Goal: Task Accomplishment & Management: Complete application form

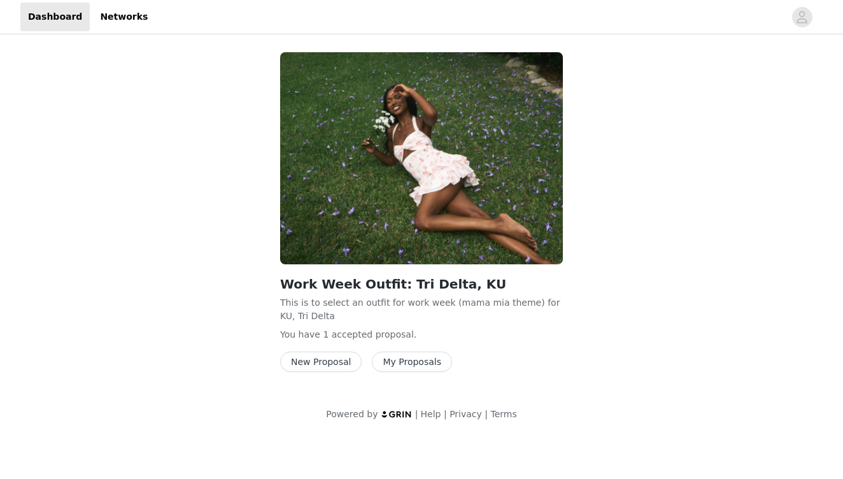
click at [424, 354] on button "My Proposals" at bounding box center [412, 362] width 80 height 20
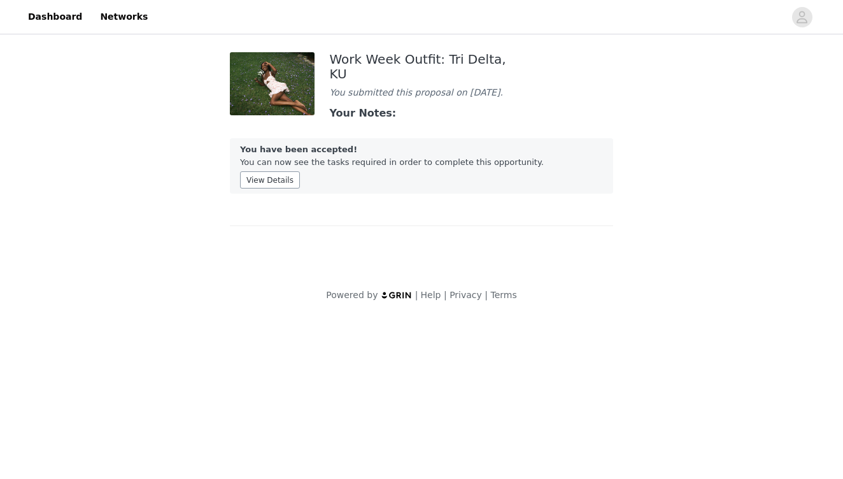
click at [271, 178] on button "View Details" at bounding box center [270, 179] width 60 height 17
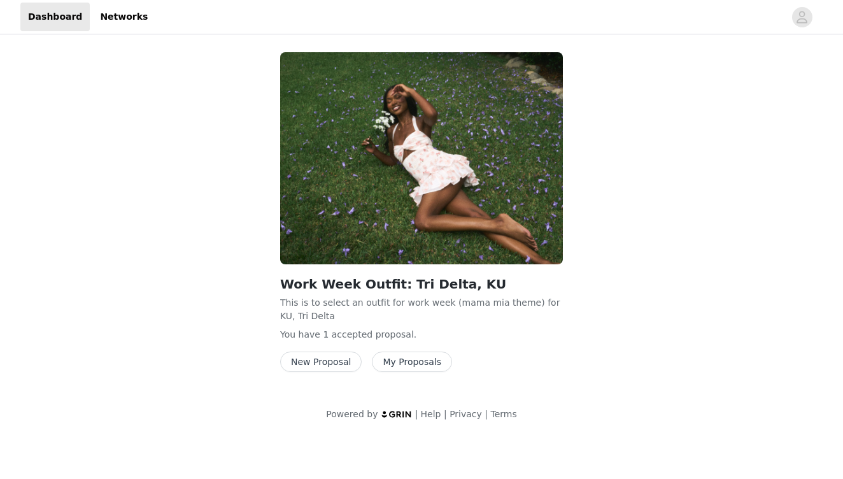
click at [345, 358] on button "New Proposal" at bounding box center [321, 362] width 82 height 20
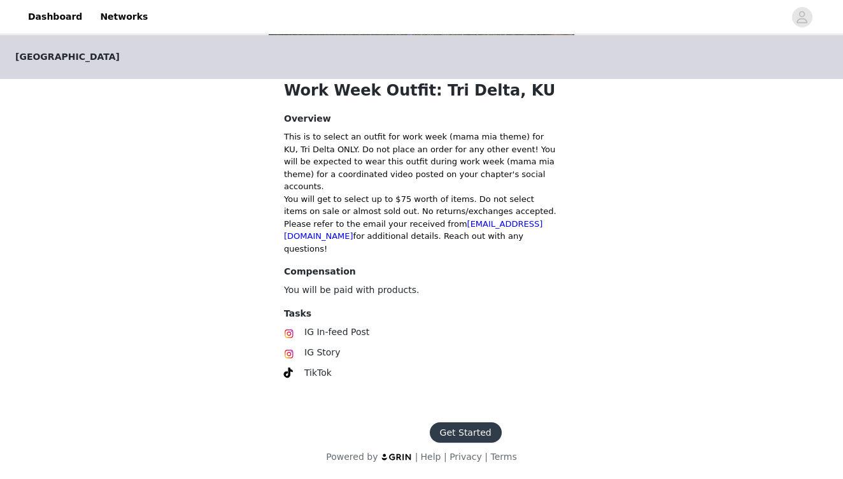
scroll to position [292, 0]
click at [471, 427] on button "Get Started" at bounding box center [466, 432] width 72 height 20
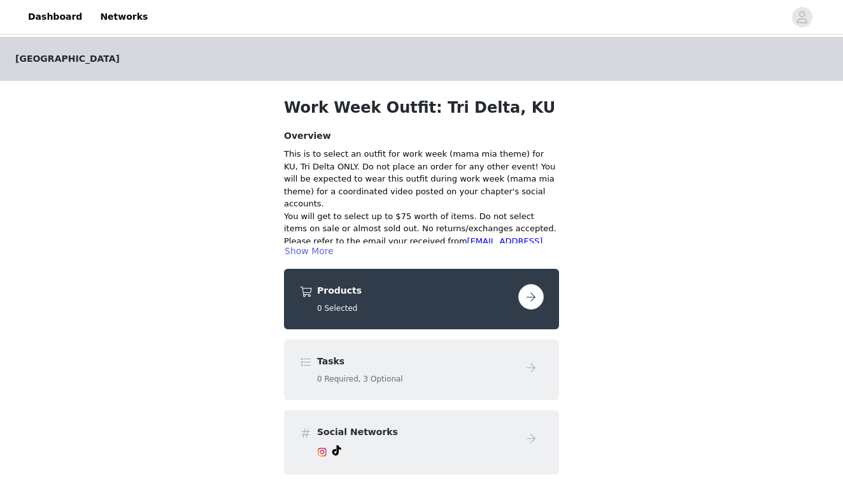
scroll to position [39, 0]
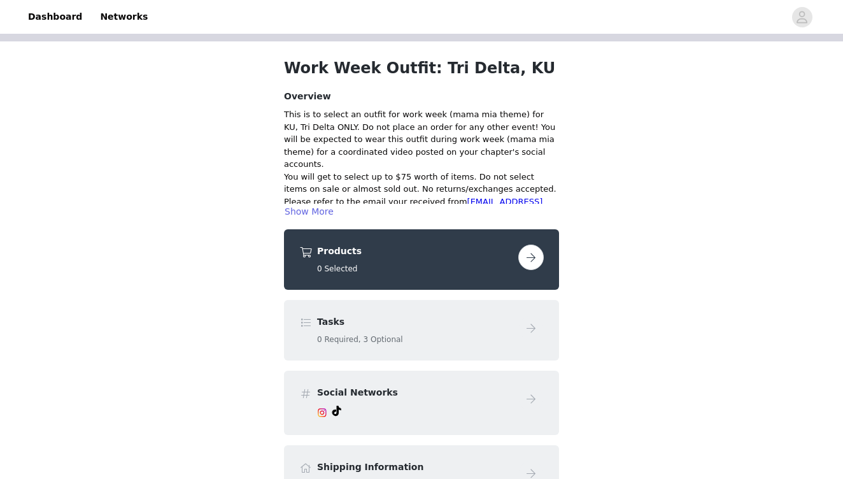
click at [530, 257] on button "button" at bounding box center [531, 257] width 25 height 25
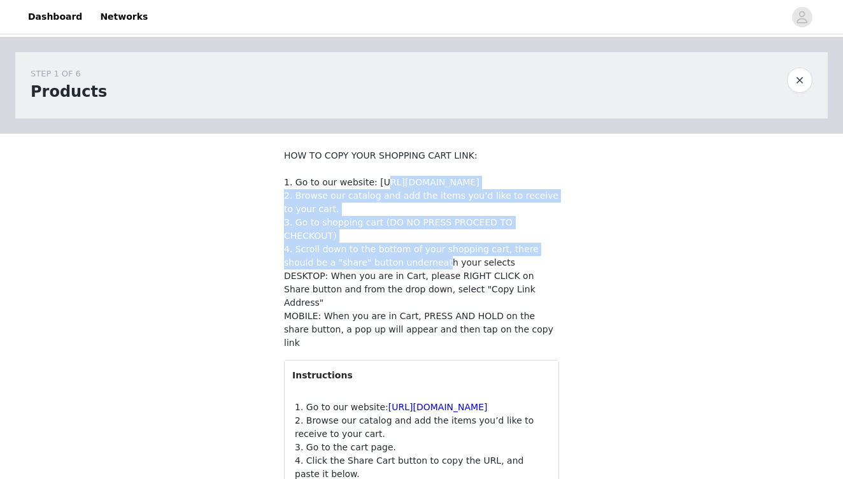
drag, startPoint x: 527, startPoint y: 256, endPoint x: 325, endPoint y: 168, distance: 220.2
click at [327, 168] on p "HOW TO COPY YOUR SHOPPING CART LINK: 1. Go to our website: https://www.windsors…" at bounding box center [421, 249] width 275 height 201
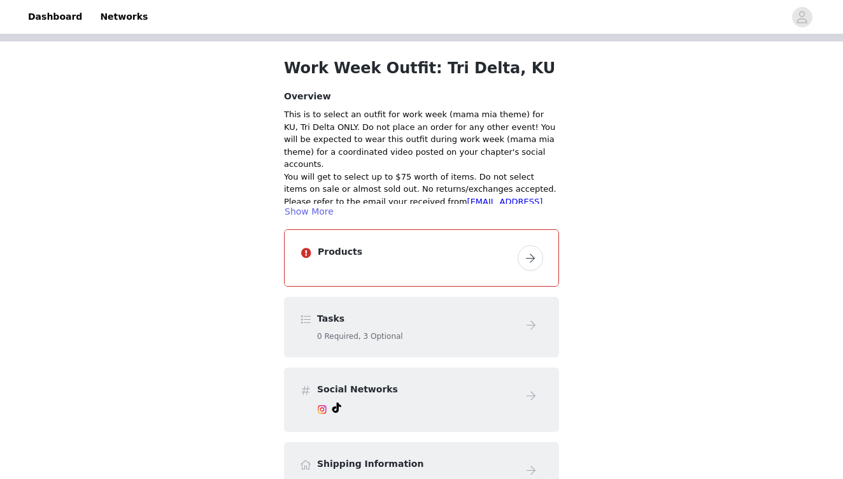
scroll to position [292, 0]
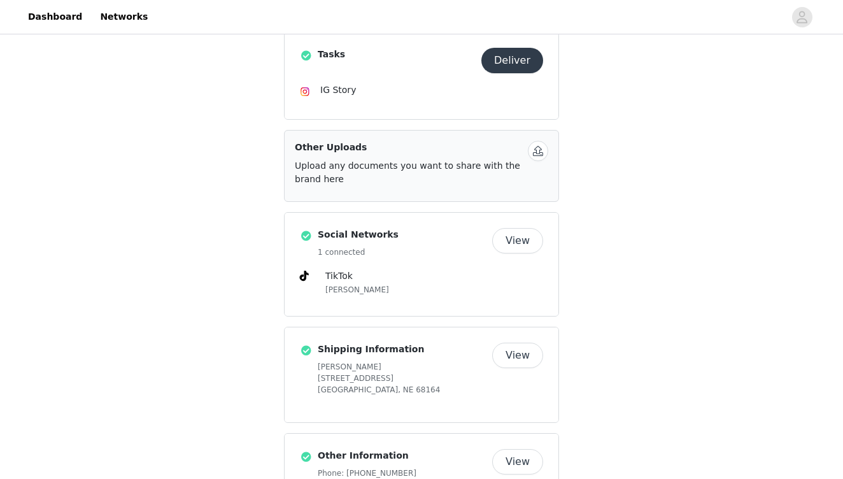
scroll to position [361, 0]
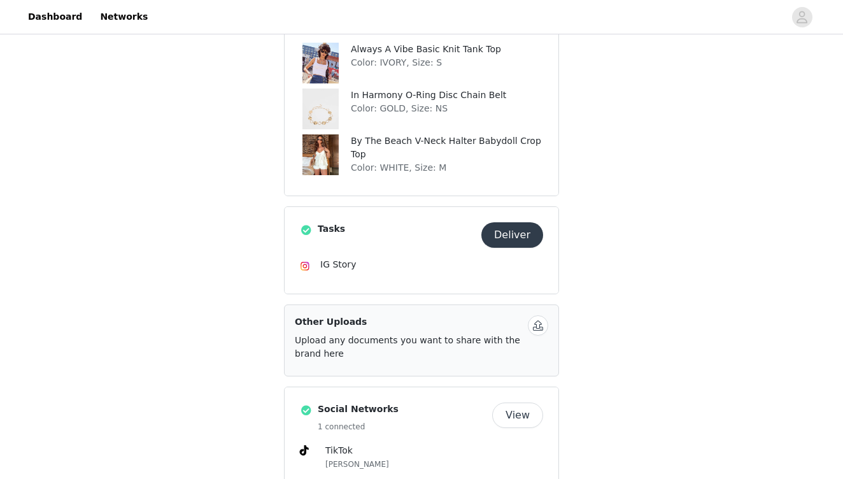
click at [524, 231] on button "Deliver" at bounding box center [513, 234] width 62 height 25
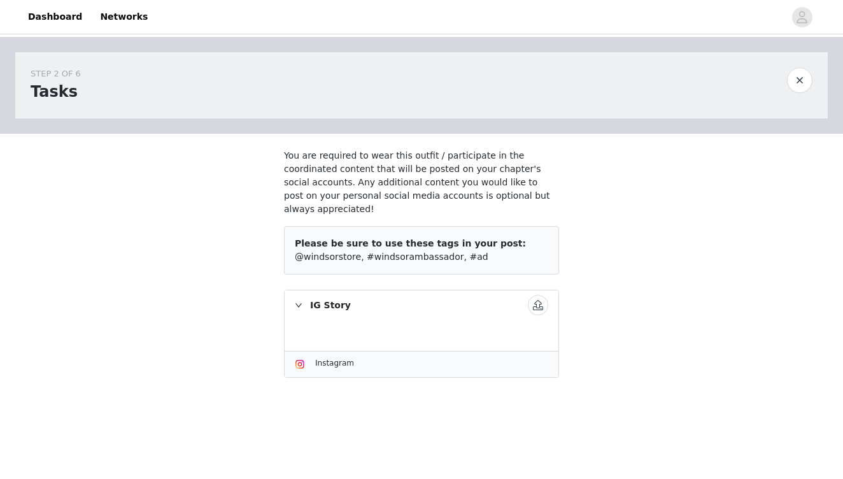
click at [311, 357] on div "Instagram" at bounding box center [422, 364] width 254 height 15
click at [323, 299] on div "IG Story" at bounding box center [422, 304] width 274 height 29
click at [536, 295] on button "button" at bounding box center [538, 305] width 20 height 20
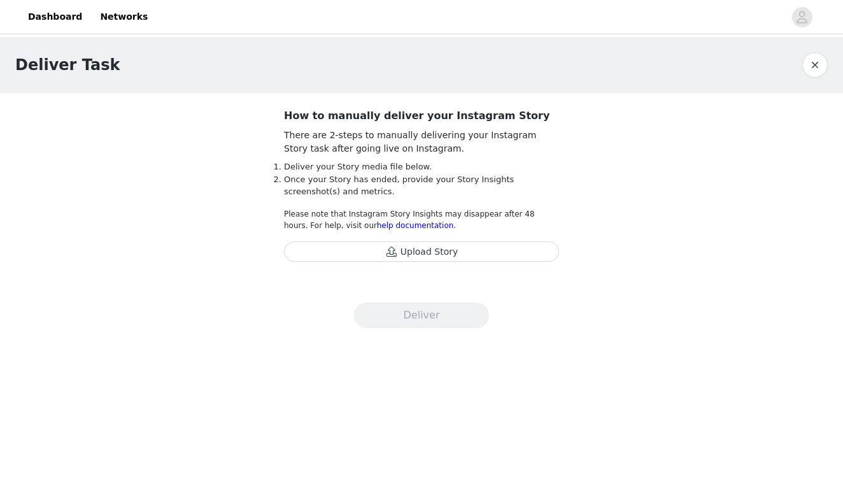
click at [460, 255] on button "Upload Story" at bounding box center [421, 251] width 275 height 20
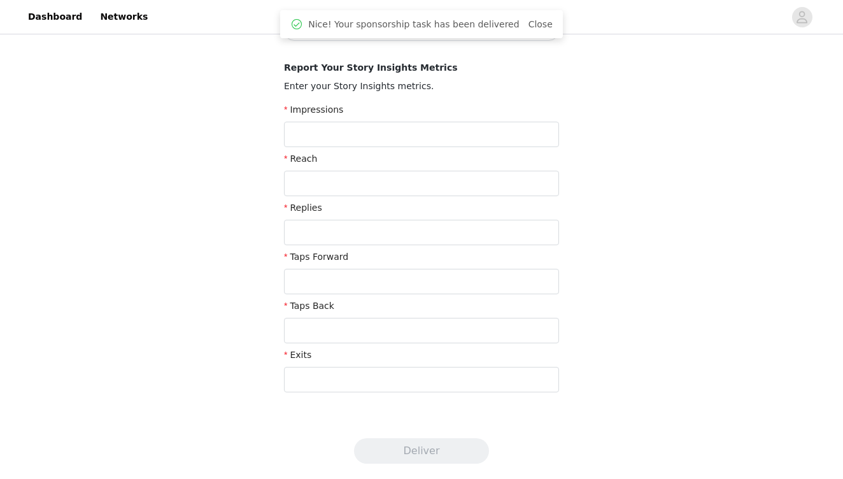
scroll to position [232, 0]
click at [486, 134] on input "text" at bounding box center [421, 134] width 275 height 25
type input "0"
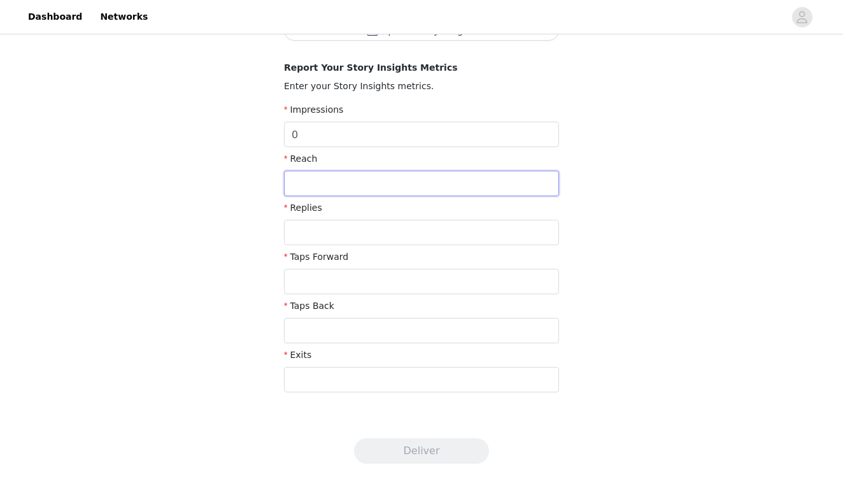
click at [409, 192] on input "text" at bounding box center [421, 183] width 275 height 25
type input "0"
click at [401, 230] on input "text" at bounding box center [421, 232] width 275 height 25
type input "0"
click at [394, 280] on input "text" at bounding box center [421, 281] width 275 height 25
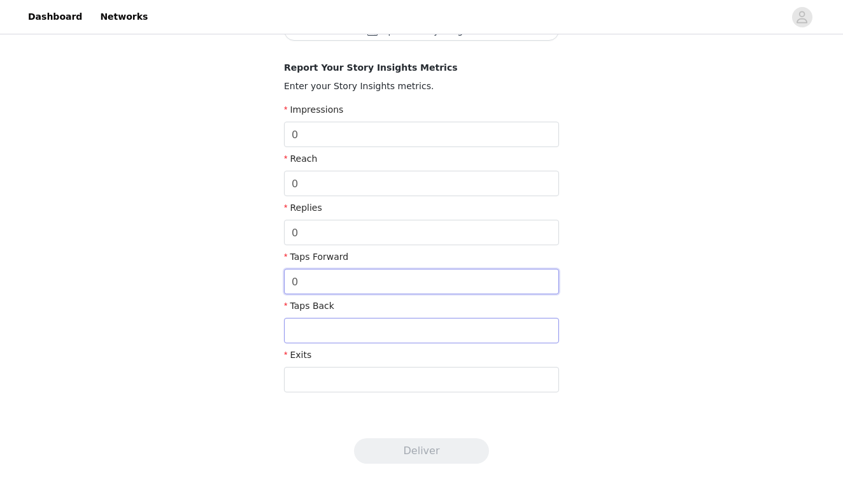
type input "0"
click at [383, 333] on input "text" at bounding box center [421, 330] width 275 height 25
type input "0"
click at [382, 383] on input "text" at bounding box center [421, 379] width 275 height 25
type input "0"
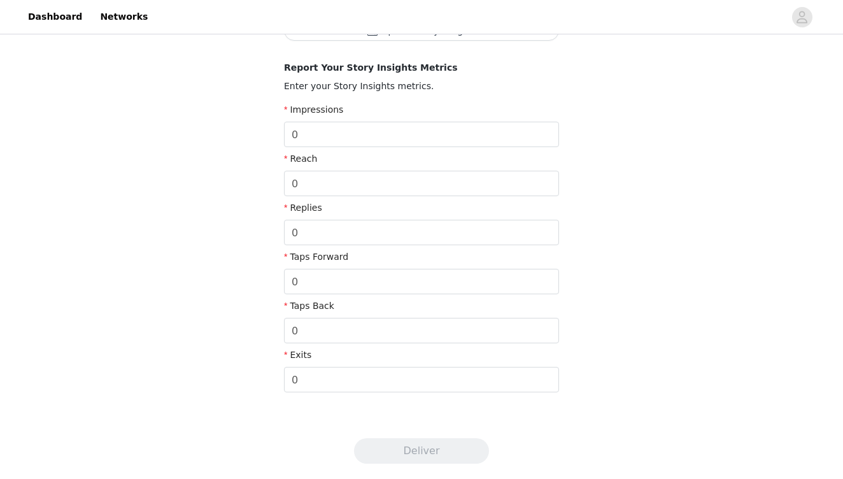
click at [427, 436] on footer "Deliver" at bounding box center [422, 451] width 166 height 56
drag, startPoint x: 415, startPoint y: 141, endPoint x: 297, endPoint y: 139, distance: 117.9
click at [297, 139] on input "0" at bounding box center [421, 134] width 275 height 25
type input "1"
click at [334, 185] on input "0" at bounding box center [421, 183] width 275 height 25
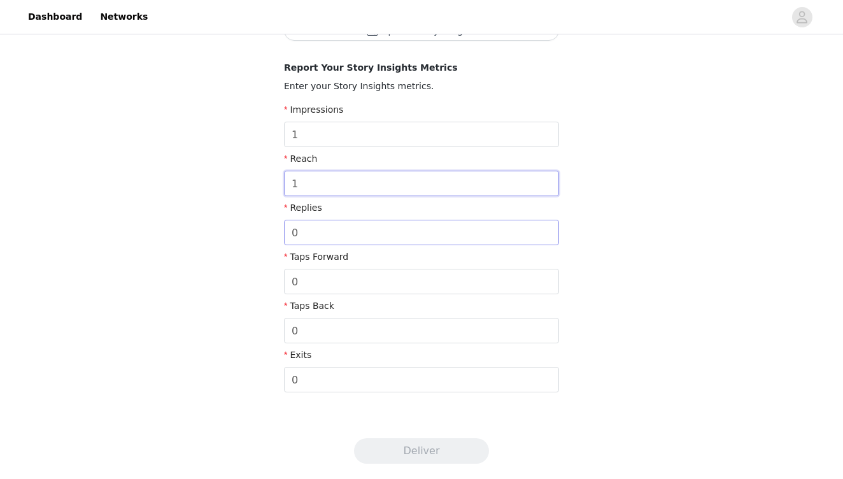
type input "1"
click at [342, 227] on input "0" at bounding box center [421, 232] width 275 height 25
type input "1"
click at [341, 270] on input "0" at bounding box center [421, 281] width 275 height 25
click at [348, 281] on input "0" at bounding box center [421, 281] width 275 height 25
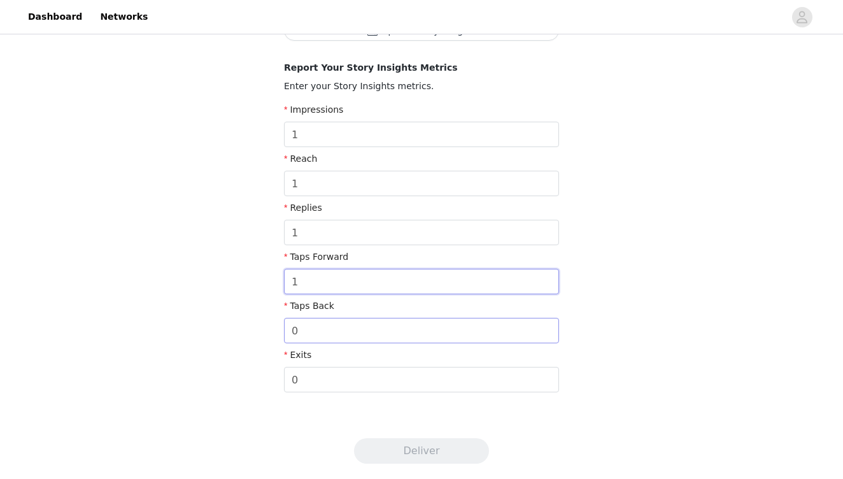
type input "1"
click at [357, 331] on input "0" at bounding box center [421, 330] width 275 height 25
type input "1"
click at [356, 377] on input "0" at bounding box center [421, 379] width 275 height 25
click at [509, 389] on input "1" at bounding box center [421, 379] width 275 height 25
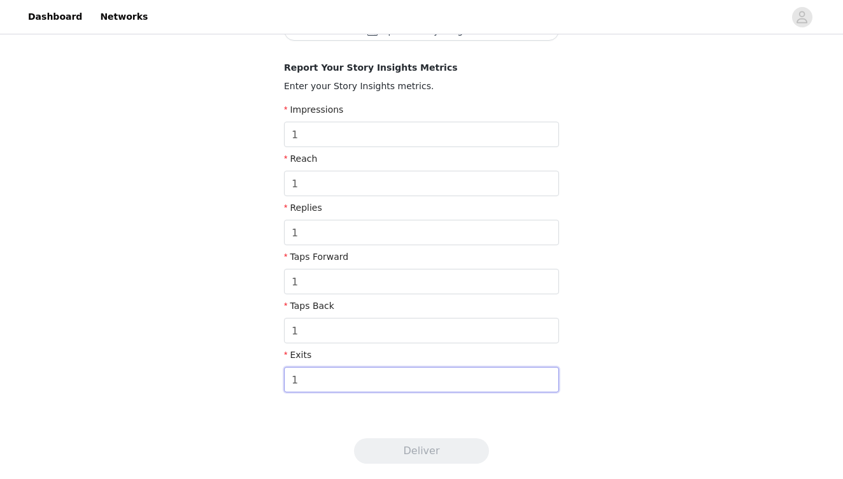
type input "1"
click at [499, 410] on section "Your media has been delivered. Once your story ends, click "Upload Story Insigh…" at bounding box center [422, 142] width 306 height 562
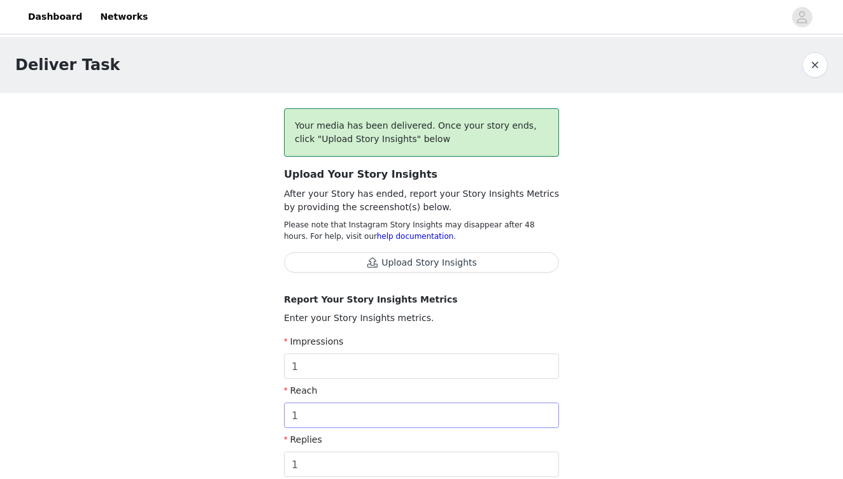
scroll to position [0, 0]
click at [484, 265] on button "Upload Story Insights" at bounding box center [421, 262] width 275 height 20
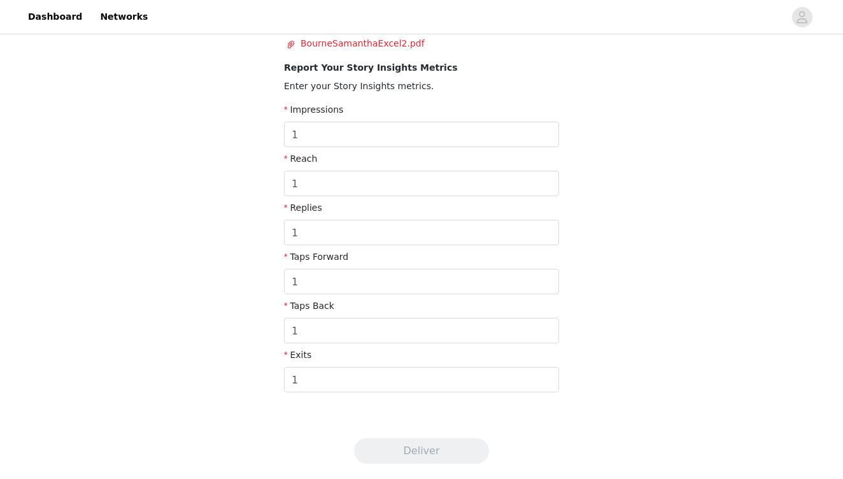
scroll to position [251, 0]
click at [494, 314] on div "Taps Back" at bounding box center [421, 308] width 275 height 18
click at [503, 339] on input "1" at bounding box center [421, 330] width 275 height 25
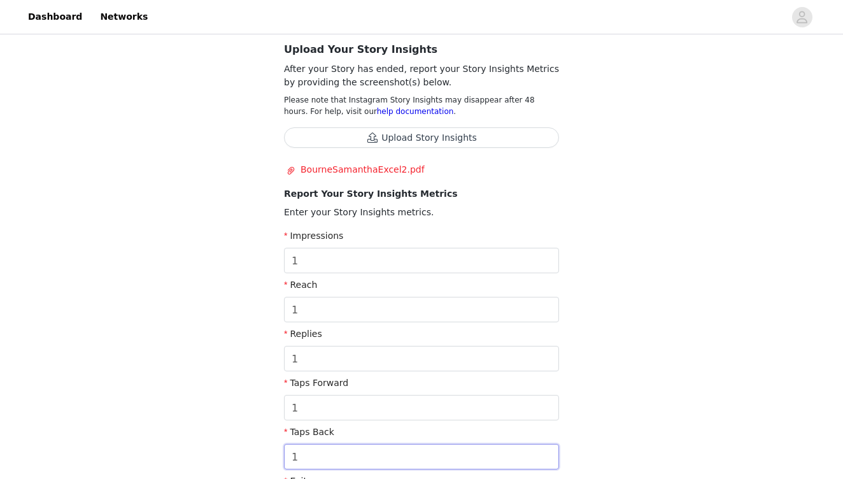
scroll to position [115, 0]
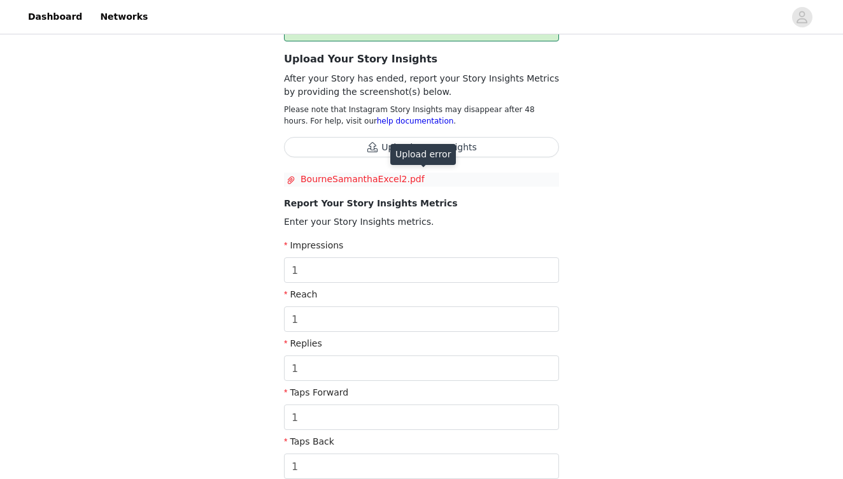
click at [338, 178] on span "BourneSamanthaExcel2.pdf" at bounding box center [419, 179] width 265 height 13
click at [387, 150] on button "Upload Story Insights" at bounding box center [421, 147] width 275 height 20
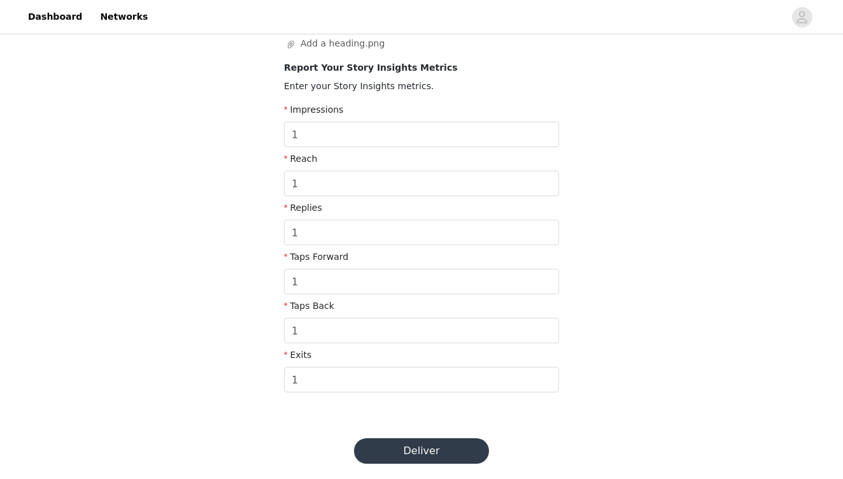
scroll to position [270, 0]
click at [406, 453] on button "Deliver" at bounding box center [421, 450] width 135 height 25
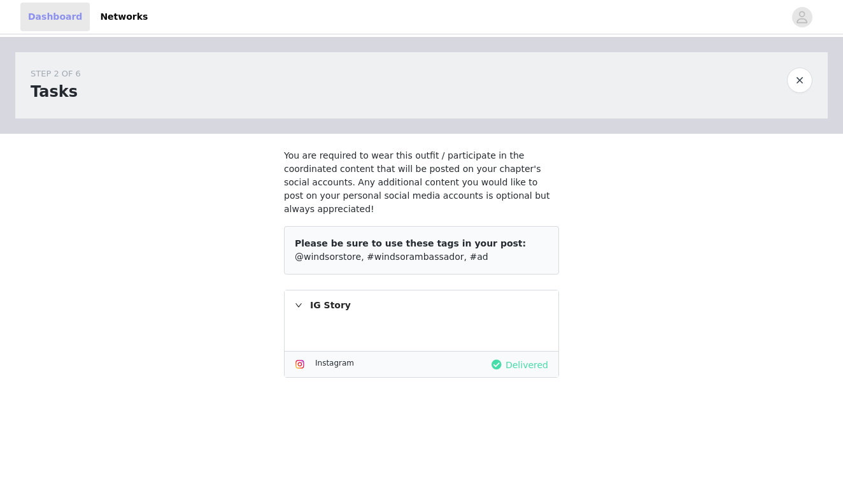
click at [52, 13] on link "Dashboard" at bounding box center [54, 17] width 69 height 29
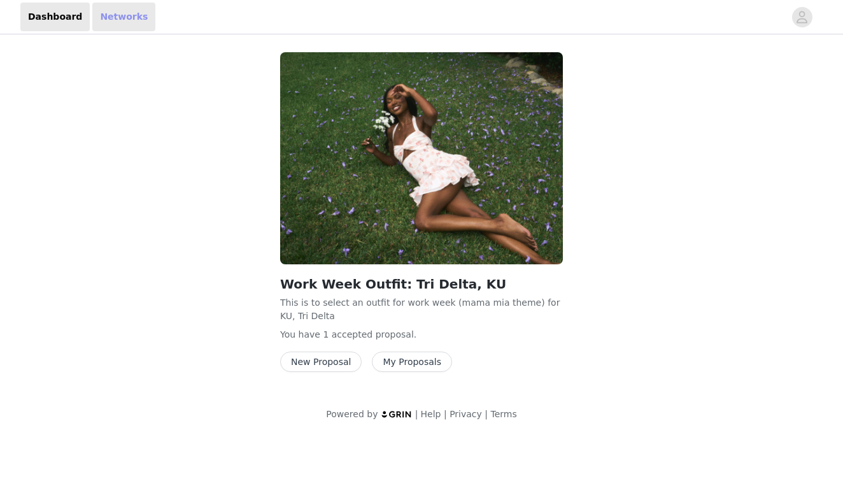
click at [125, 15] on link "Networks" at bounding box center [123, 17] width 63 height 29
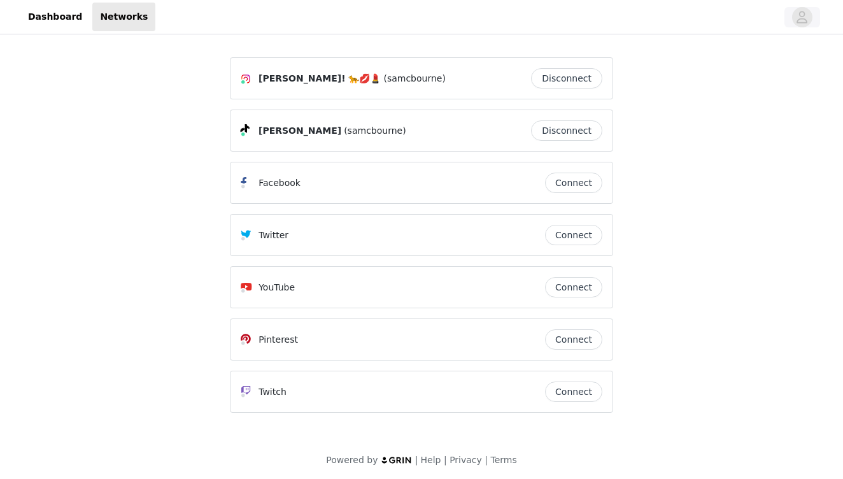
click at [804, 23] on icon "avatar" at bounding box center [803, 17] width 11 height 12
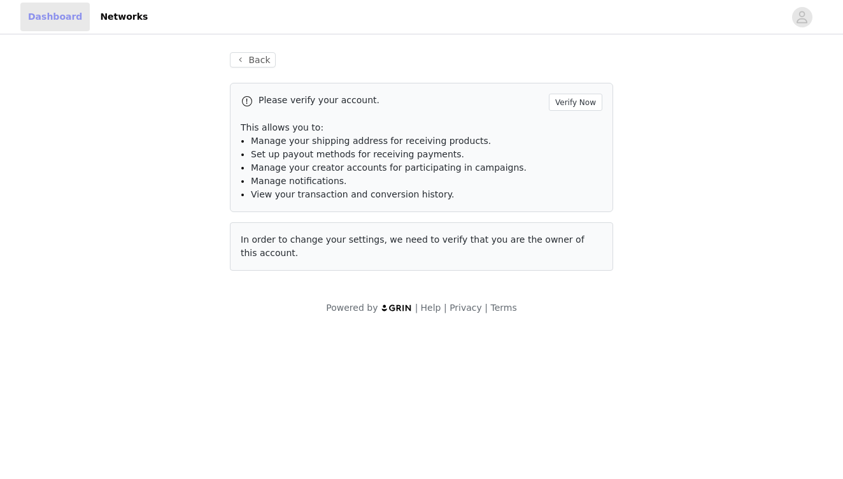
click at [43, 15] on link "Dashboard" at bounding box center [54, 17] width 69 height 29
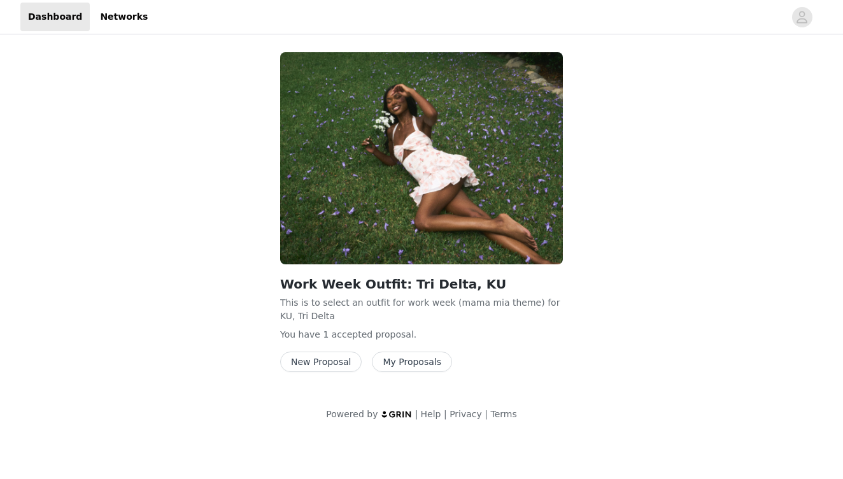
click at [315, 361] on button "New Proposal" at bounding box center [321, 362] width 82 height 20
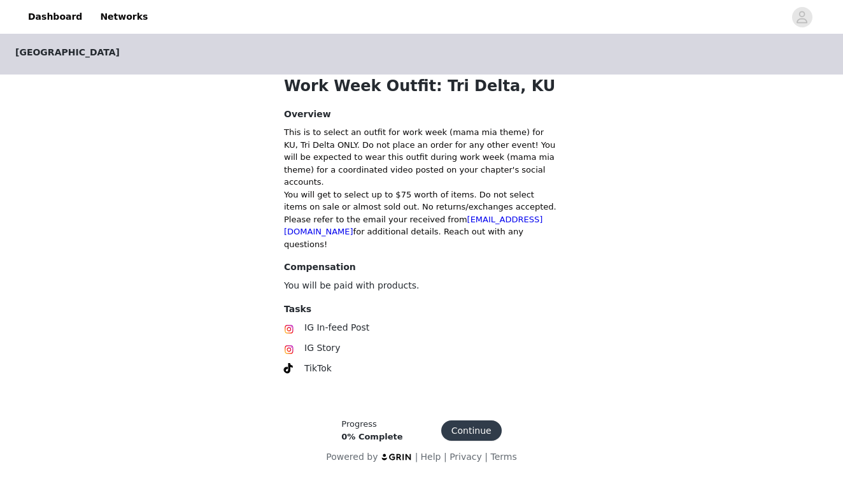
scroll to position [296, 0]
click at [468, 427] on button "Continue" at bounding box center [471, 430] width 61 height 20
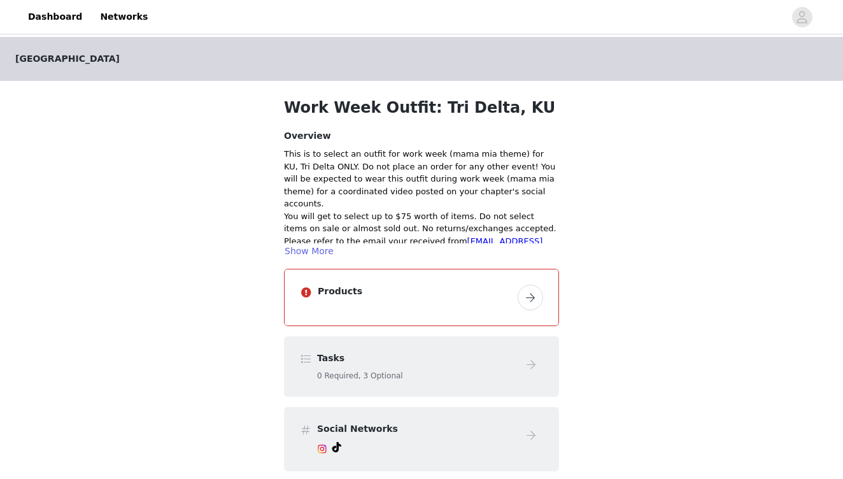
scroll to position [179, 0]
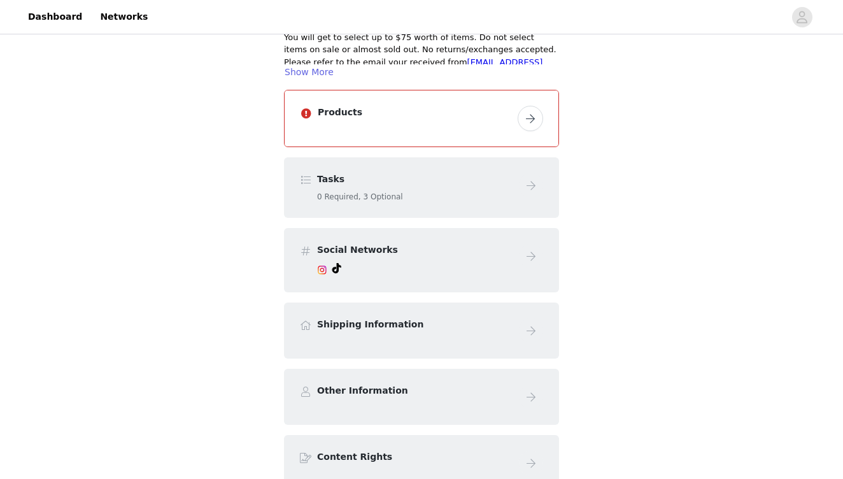
click at [525, 130] on button "button" at bounding box center [530, 118] width 25 height 25
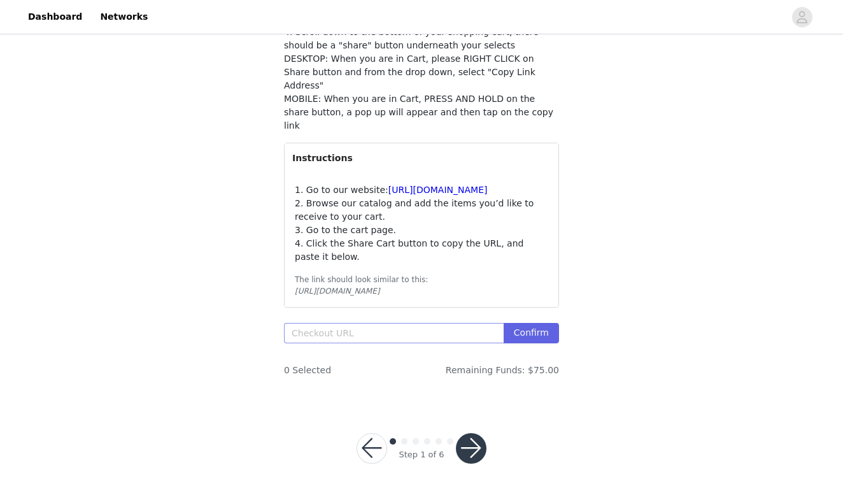
scroll to position [217, 0]
click at [50, 16] on link "Dashboard" at bounding box center [54, 17] width 69 height 29
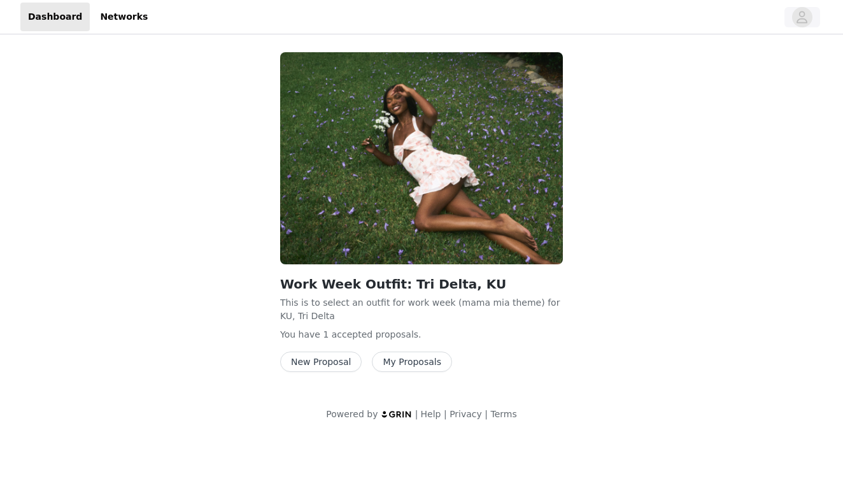
click at [803, 19] on icon "avatar" at bounding box center [803, 17] width 11 height 12
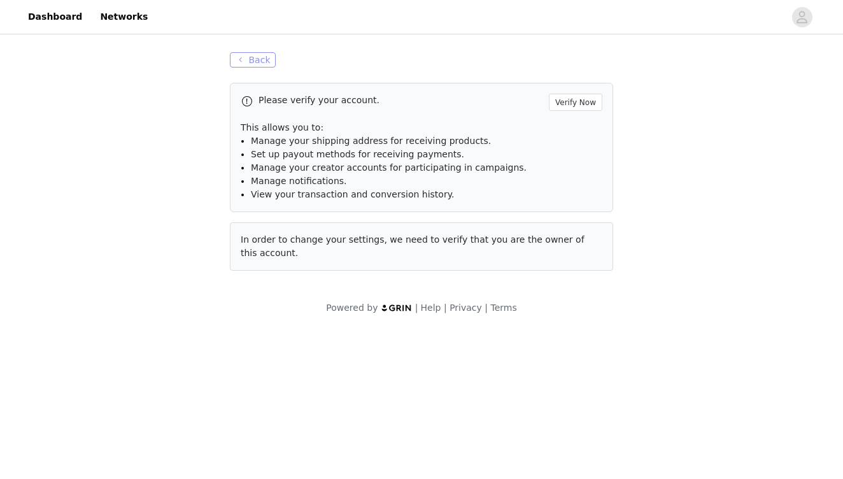
click at [258, 62] on button "Back" at bounding box center [253, 59] width 46 height 15
click at [43, 13] on link "Dashboard" at bounding box center [54, 17] width 69 height 29
